Goal: Information Seeking & Learning: Learn about a topic

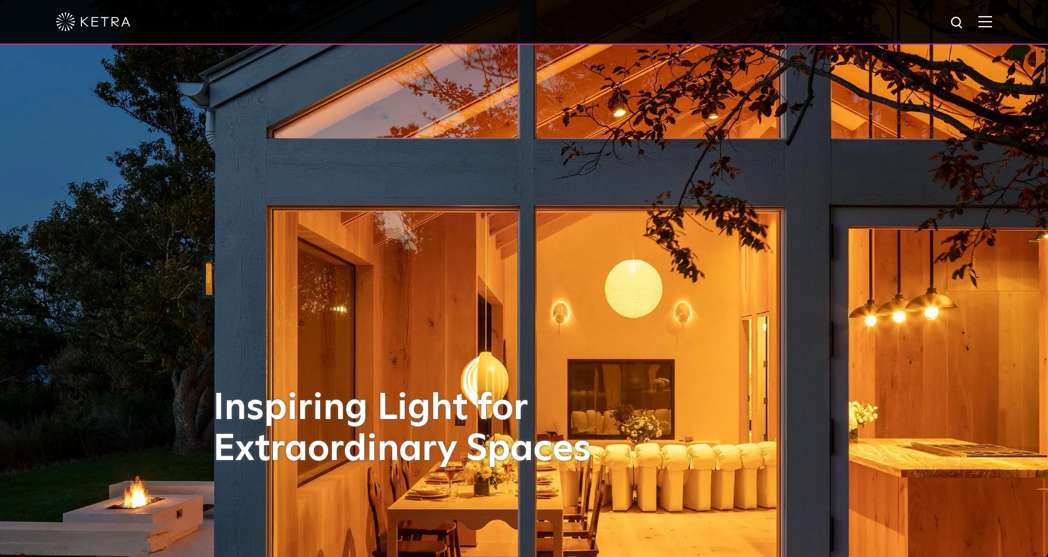
click at [985, 27] on img at bounding box center [985, 22] width 14 height 12
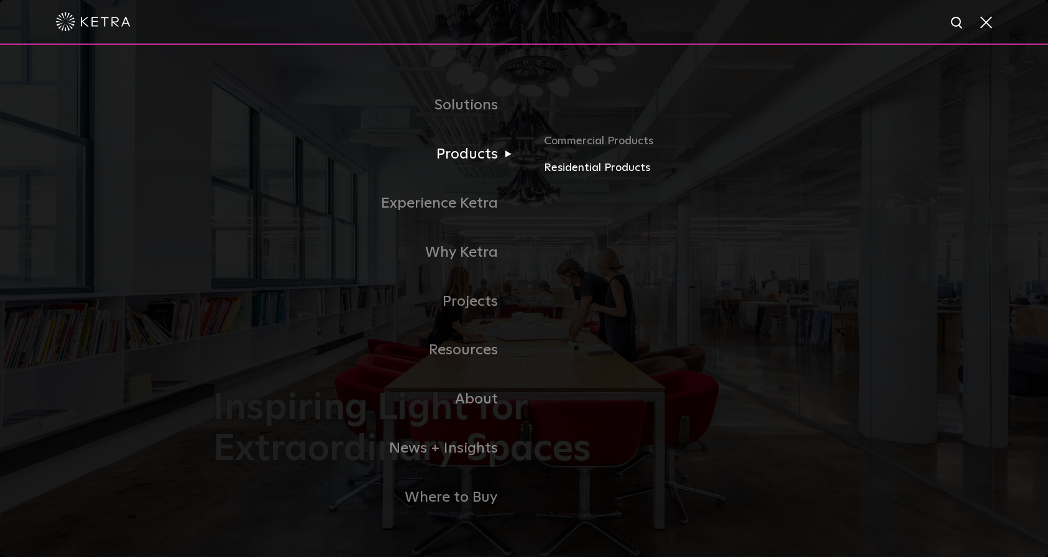
click at [580, 175] on link "Residential Products" at bounding box center [689, 168] width 291 height 18
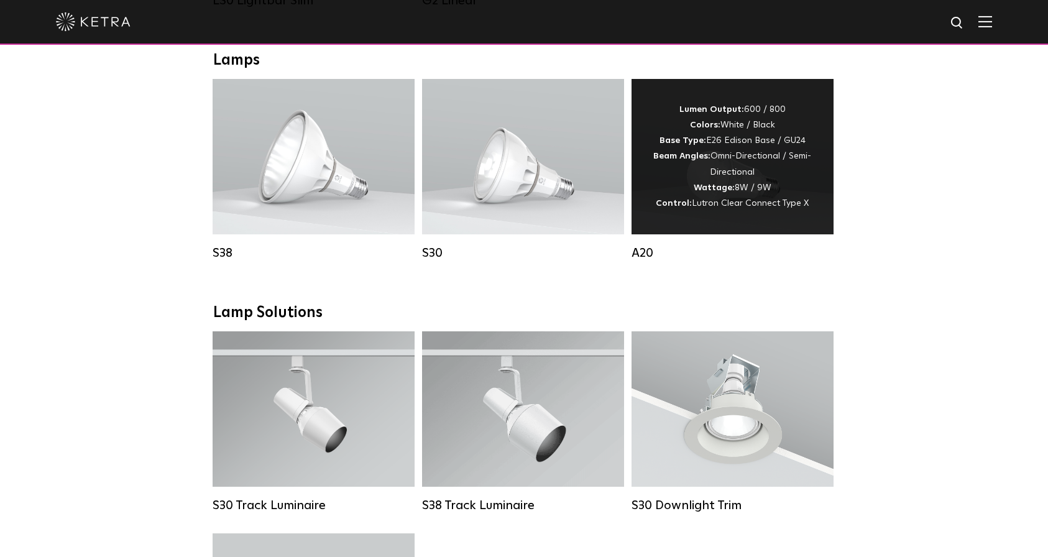
scroll to position [921, 0]
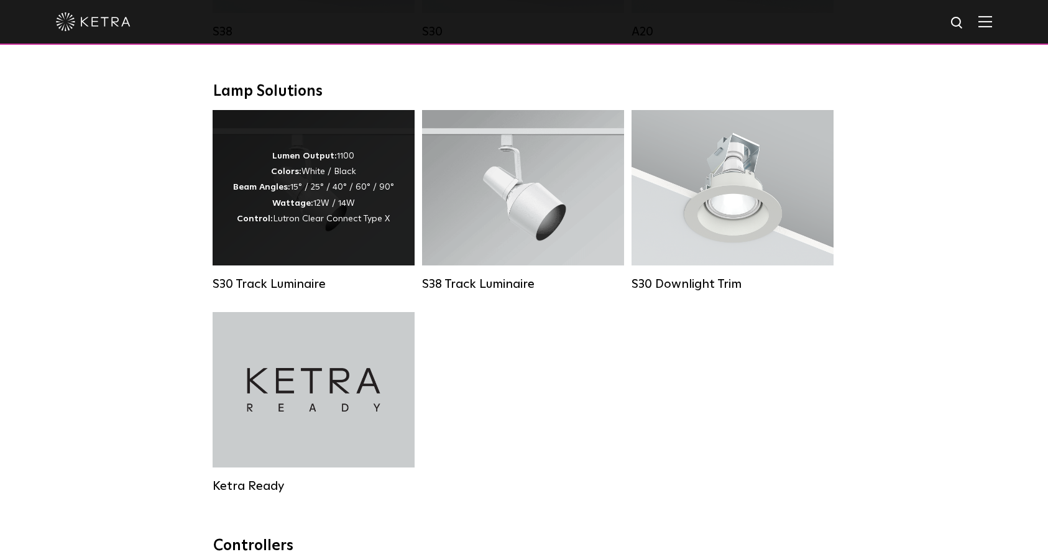
click at [321, 211] on div "Lumen Output: 1100 Colors: White / Black Beam Angles: 15° / 25° / 40° / 60° / 9…" at bounding box center [313, 188] width 161 height 78
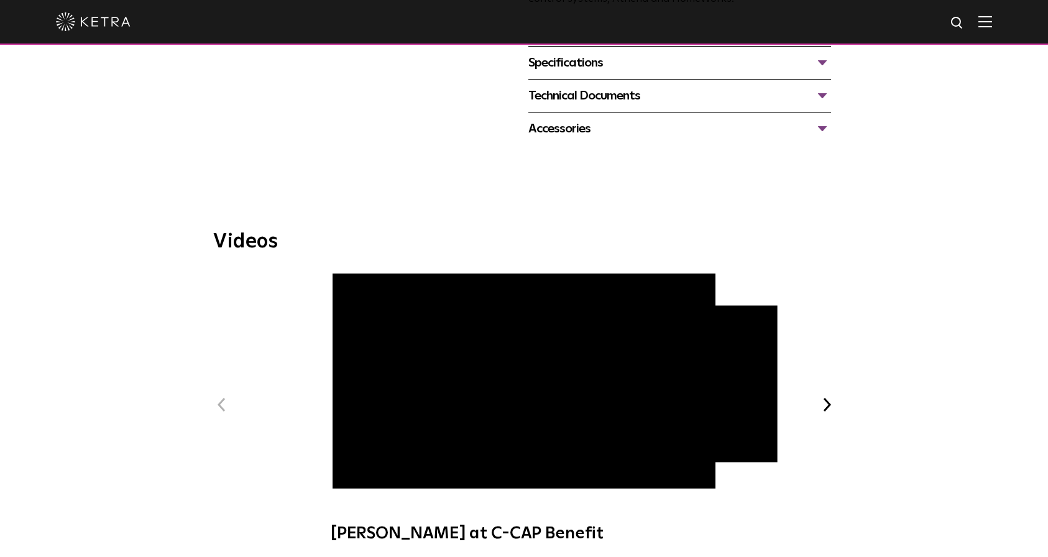
scroll to position [791, 0]
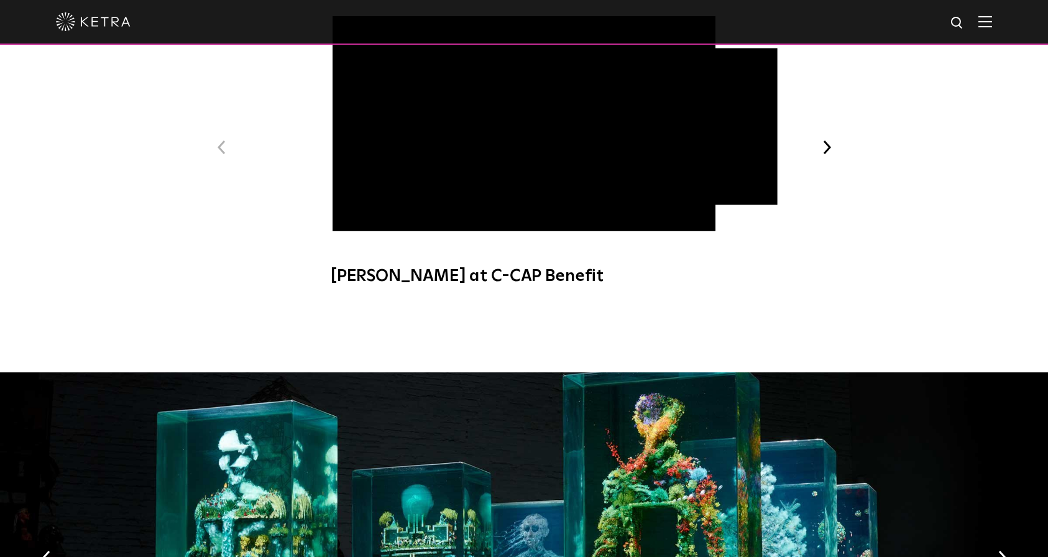
click at [826, 139] on button "Next" at bounding box center [827, 147] width 16 height 16
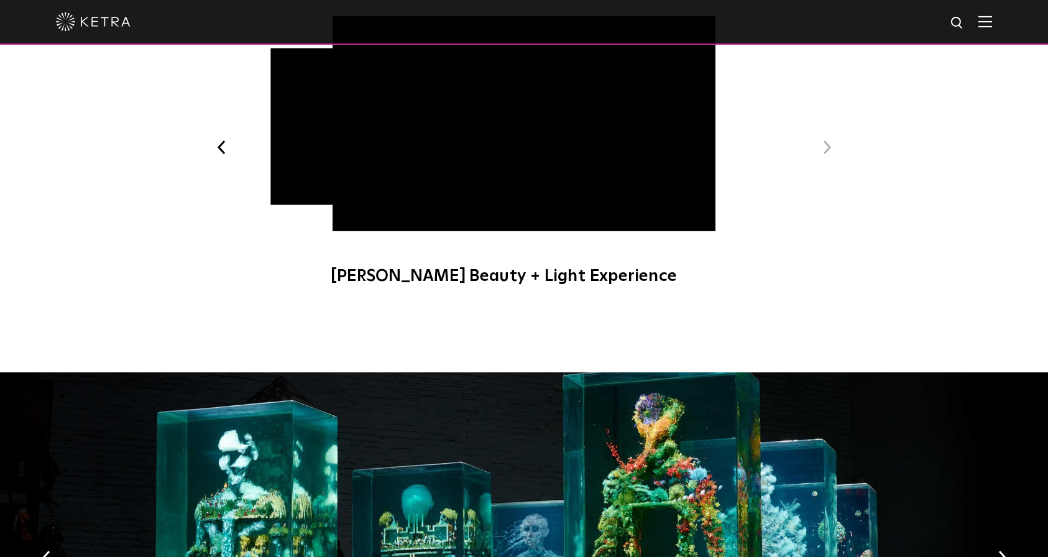
drag, startPoint x: 556, startPoint y: 247, endPoint x: 507, endPoint y: 290, distance: 64.3
click at [507, 290] on div "Videos Previous Ketra at C-CAP Benefit Ketra Art + Light Experience Ketra Beaut…" at bounding box center [524, 146] width 1048 height 454
click at [466, 252] on span "Ketra Beauty + Light Experience" at bounding box center [524, 157] width 418 height 283
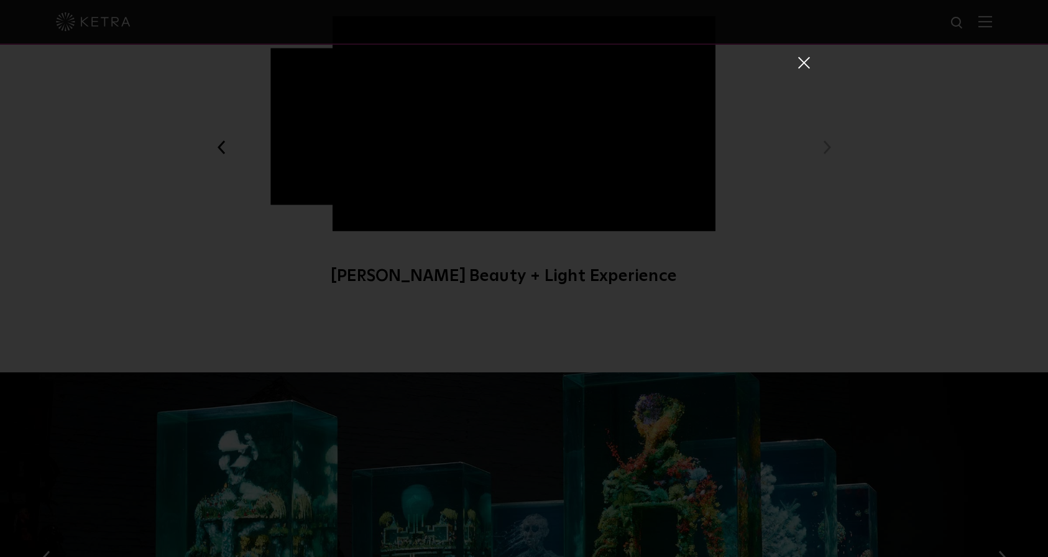
click at [797, 71] on span at bounding box center [803, 66] width 14 height 20
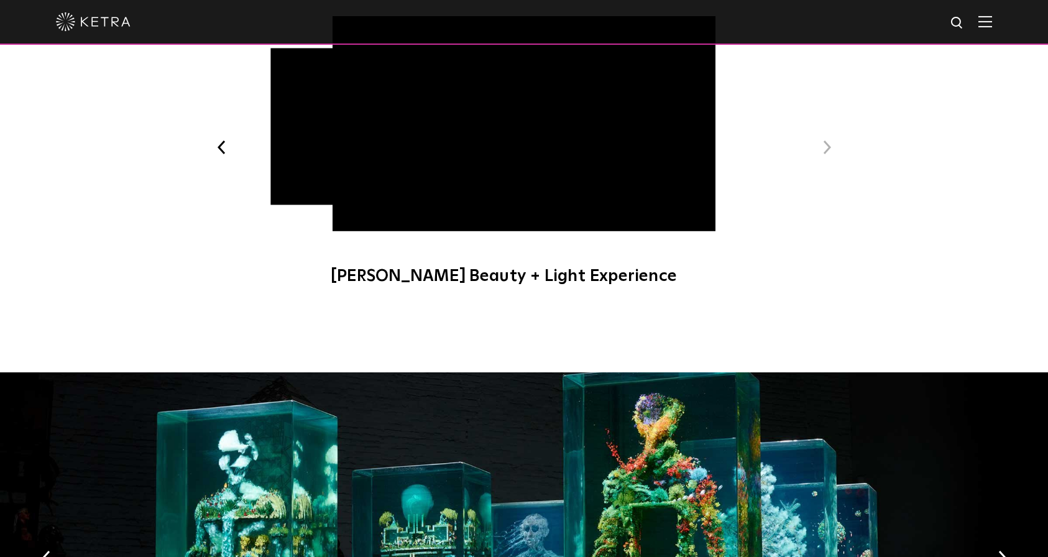
click at [223, 139] on button "Previous" at bounding box center [221, 147] width 16 height 16
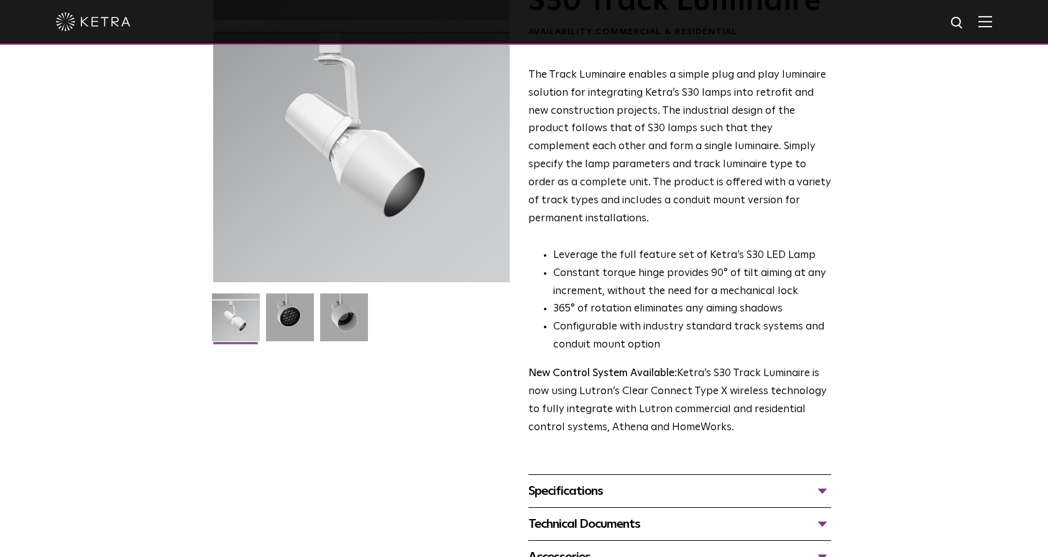
scroll to position [110, 0]
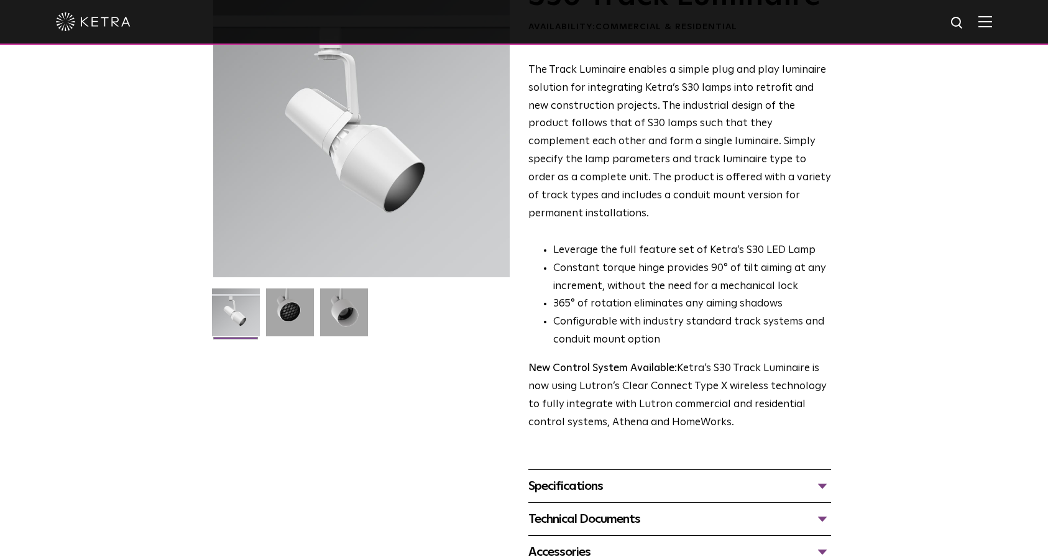
click at [578, 476] on div "Specifications" at bounding box center [679, 486] width 303 height 20
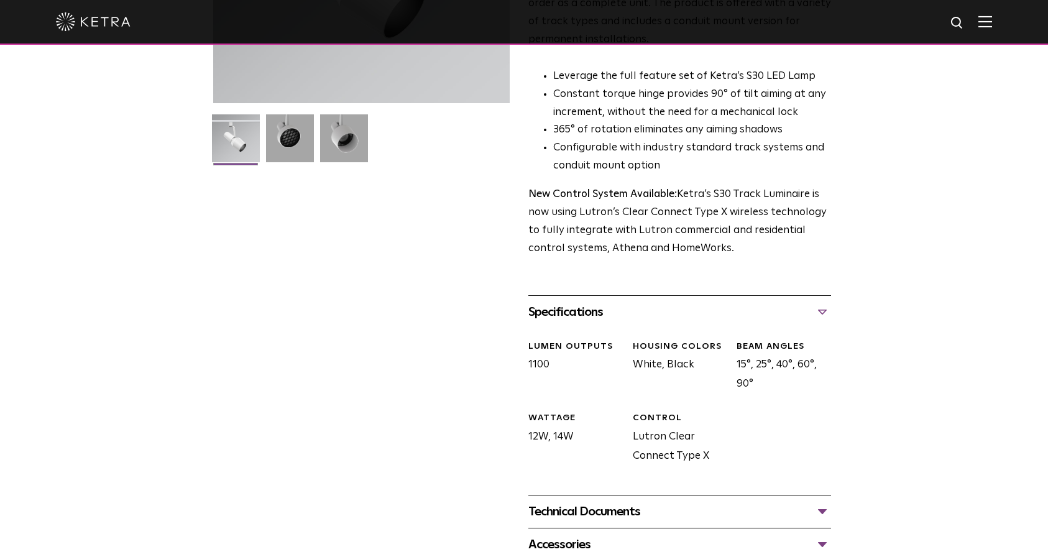
scroll to position [302, 0]
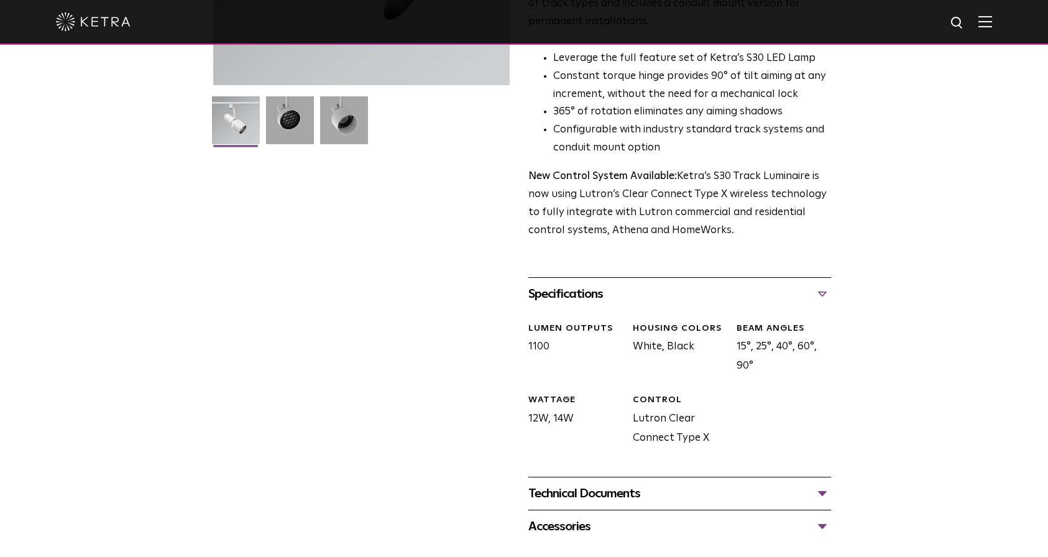
click at [590, 484] on div "Technical Documents" at bounding box center [679, 494] width 303 height 20
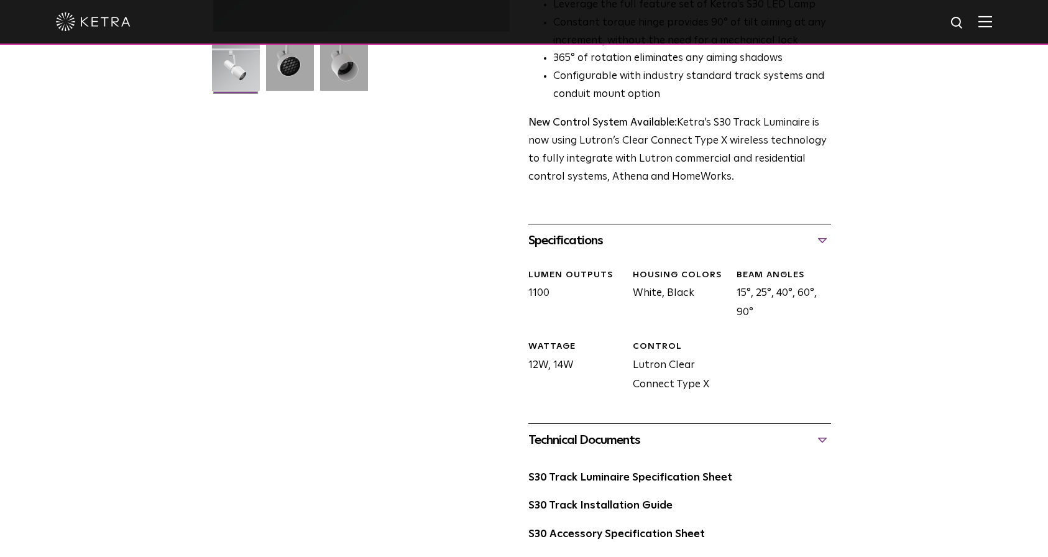
scroll to position [359, 0]
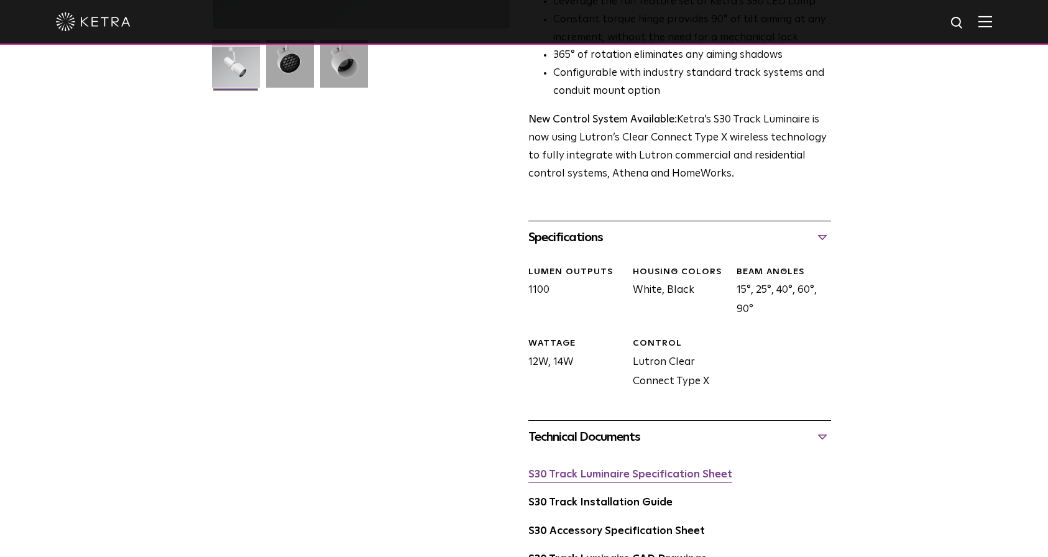
click at [620, 469] on link "S30 Track Luminaire Specification Sheet" at bounding box center [630, 474] width 204 height 11
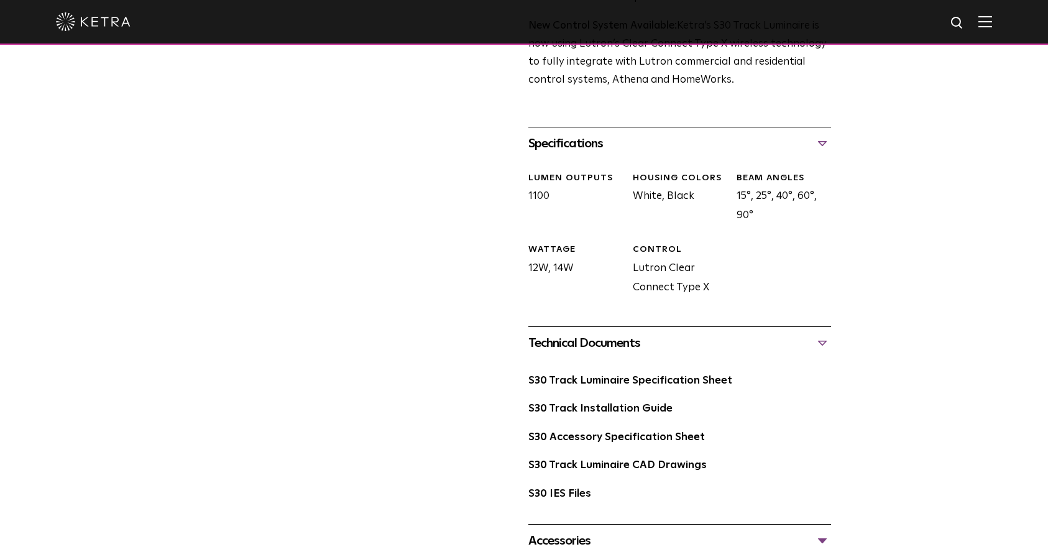
scroll to position [641, 0]
